Goal: Task Accomplishment & Management: Complete application form

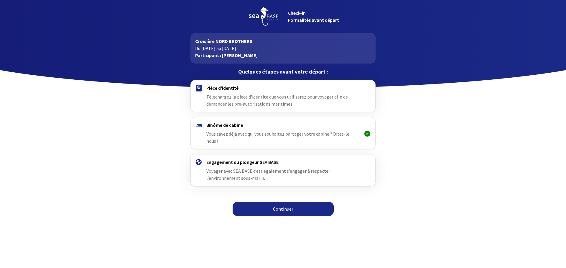
click at [288, 202] on link "Continuer" at bounding box center [282, 209] width 101 height 14
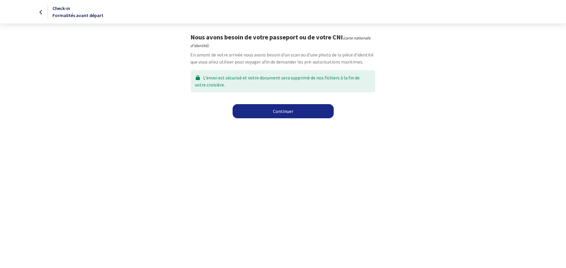
click at [282, 112] on link "Continuer" at bounding box center [282, 111] width 101 height 14
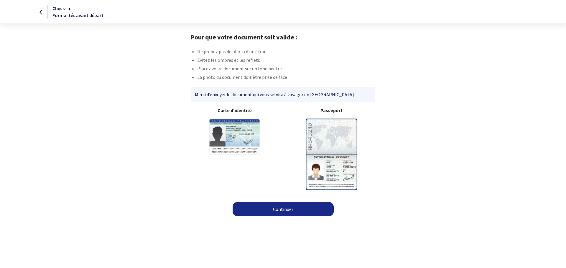
click at [285, 210] on link "Continuer" at bounding box center [282, 209] width 101 height 14
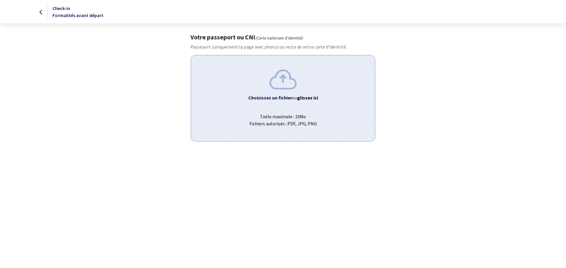
click at [284, 88] on img at bounding box center [282, 80] width 27 height 20
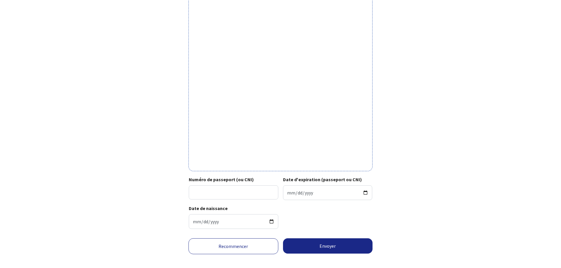
scroll to position [129, 0]
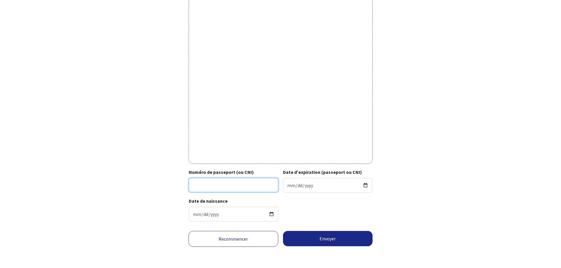
click at [227, 184] on input "Numéro de passeport (ou CNI)" at bounding box center [234, 185] width 90 height 14
click at [224, 184] on input "Numéro de passeport (ou CNI)" at bounding box center [234, 185] width 90 height 14
type input "18HE69973"
click at [287, 187] on input "Date d'expiration (passeport ou CNI)" at bounding box center [328, 185] width 90 height 15
type input "2029-01-03"
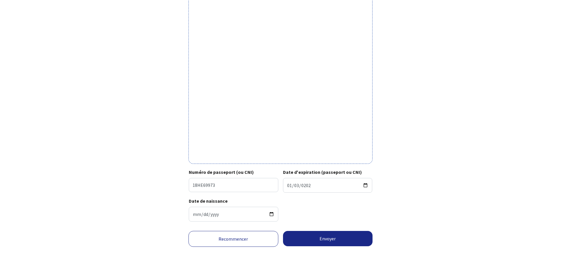
click at [344, 215] on div "Date de naissance 1967-11-13" at bounding box center [281, 212] width 184 height 29
click at [321, 239] on button "Envoyer" at bounding box center [328, 238] width 90 height 15
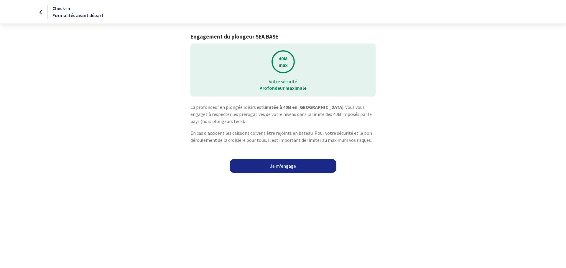
click at [282, 165] on link "Je m'engage" at bounding box center [283, 166] width 107 height 14
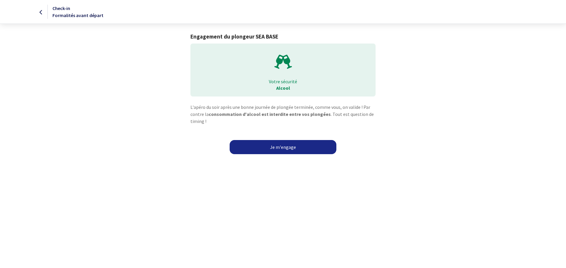
click at [282, 149] on link "Je m'engage" at bounding box center [283, 147] width 107 height 14
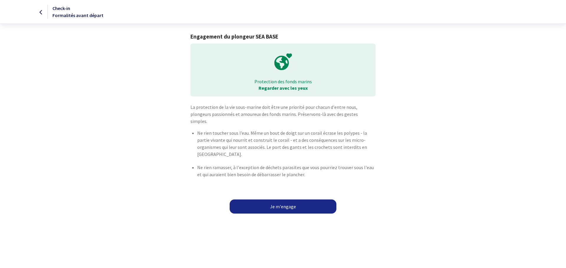
click at [281, 200] on link "Je m'engage" at bounding box center [283, 207] width 107 height 14
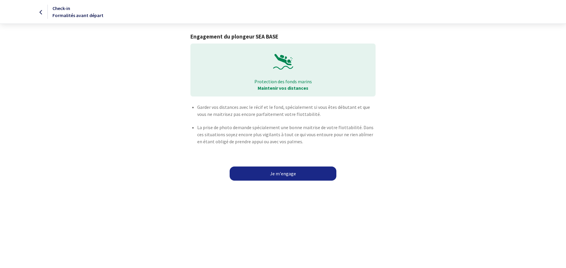
click at [287, 176] on link "Je m'engage" at bounding box center [283, 174] width 107 height 14
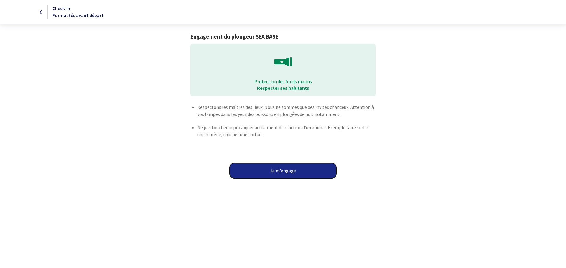
click at [285, 175] on button "Je m'engage" at bounding box center [283, 170] width 107 height 15
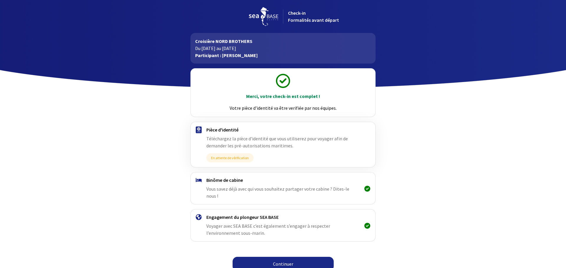
click at [283, 257] on link "Continuer" at bounding box center [282, 264] width 101 height 14
